Goal: Transaction & Acquisition: Download file/media

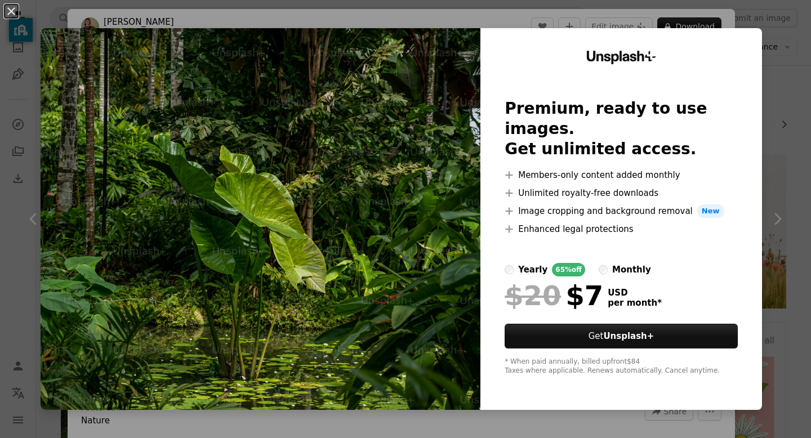
click at [810, 133] on div "An X shape Unsplash+ Premium, ready to use images. Get unlimited access. A plus…" at bounding box center [405, 219] width 811 height 438
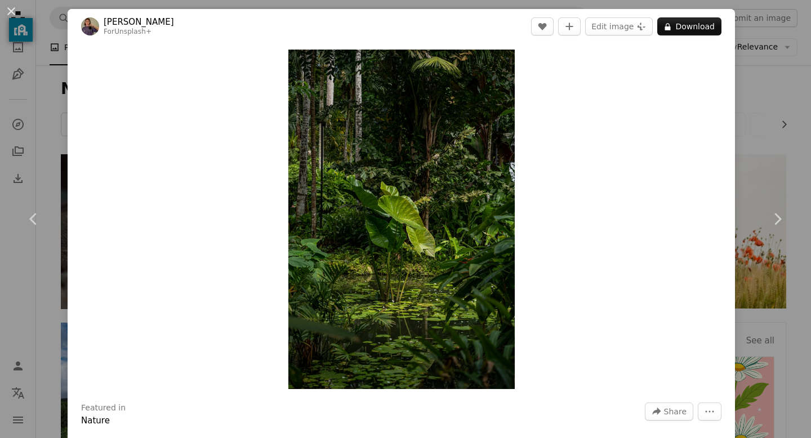
click at [810, 119] on div "An X shape Chevron left Chevron right [PERSON_NAME] For Unsplash+ A heart A plu…" at bounding box center [405, 219] width 811 height 438
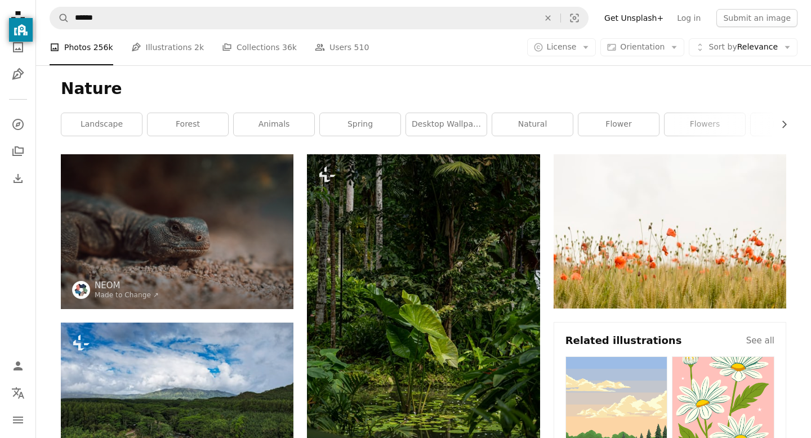
click at [758, 141] on div "Nature Chevron right landscape forest animals spring desktop wallpaper natural …" at bounding box center [423, 109] width 752 height 89
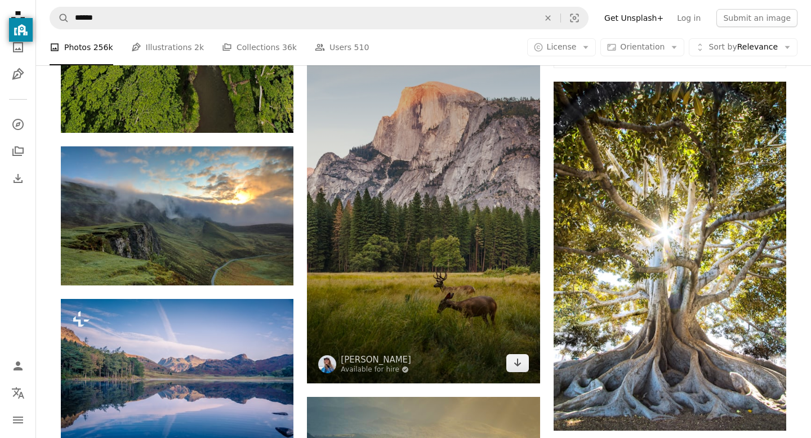
scroll to position [518, 0]
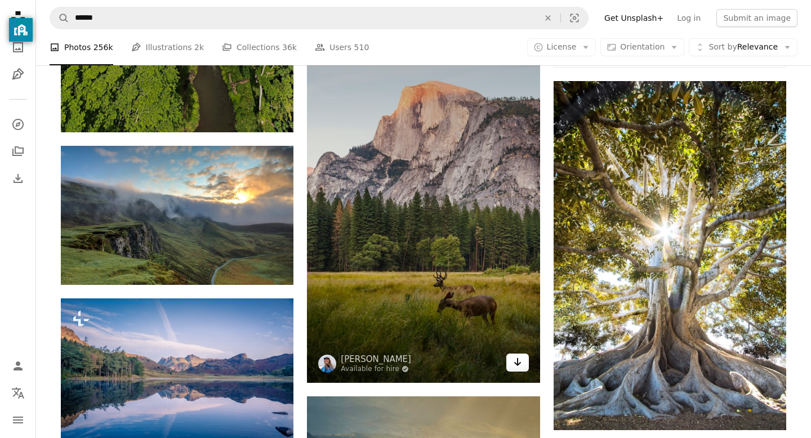
click at [516, 366] on icon "Arrow pointing down" at bounding box center [517, 362] width 9 height 14
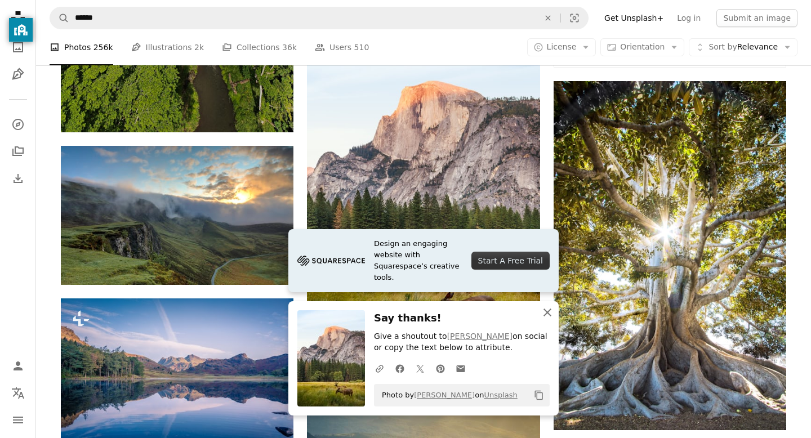
click at [546, 309] on icon "An X shape" at bounding box center [548, 313] width 14 height 14
